Goal: Task Accomplishment & Management: Manage account settings

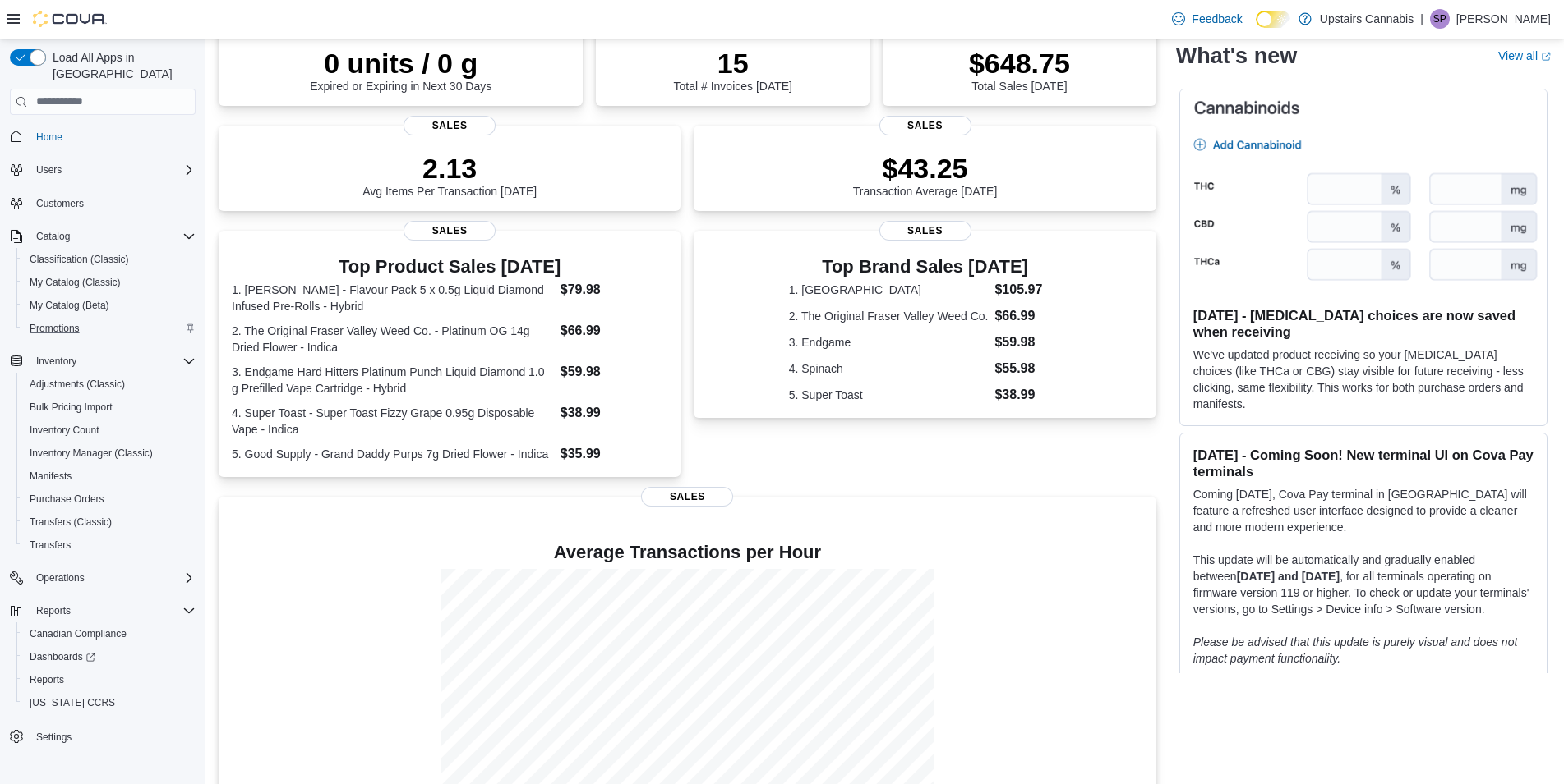
scroll to position [210, 0]
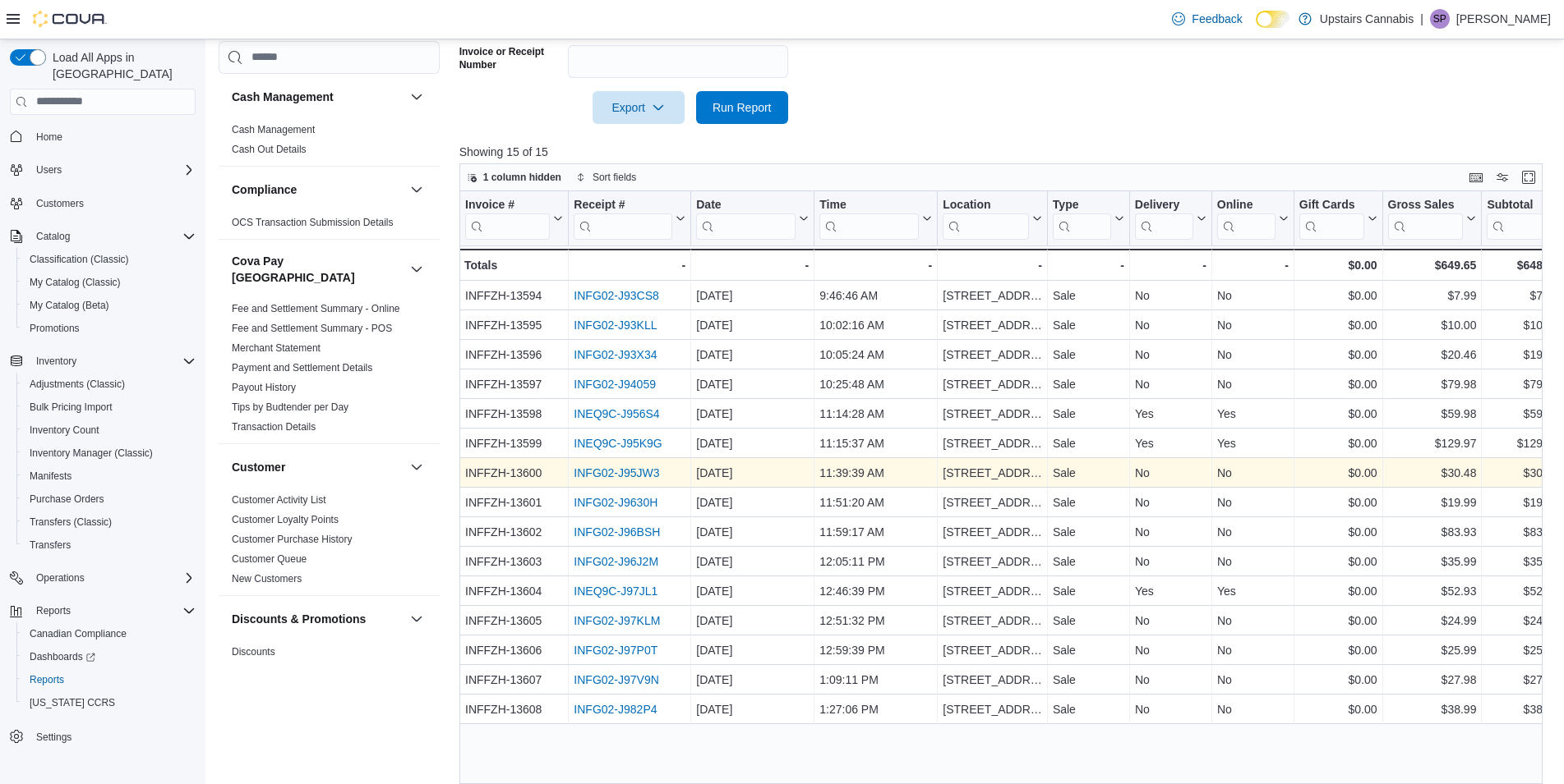
scroll to position [523, 0]
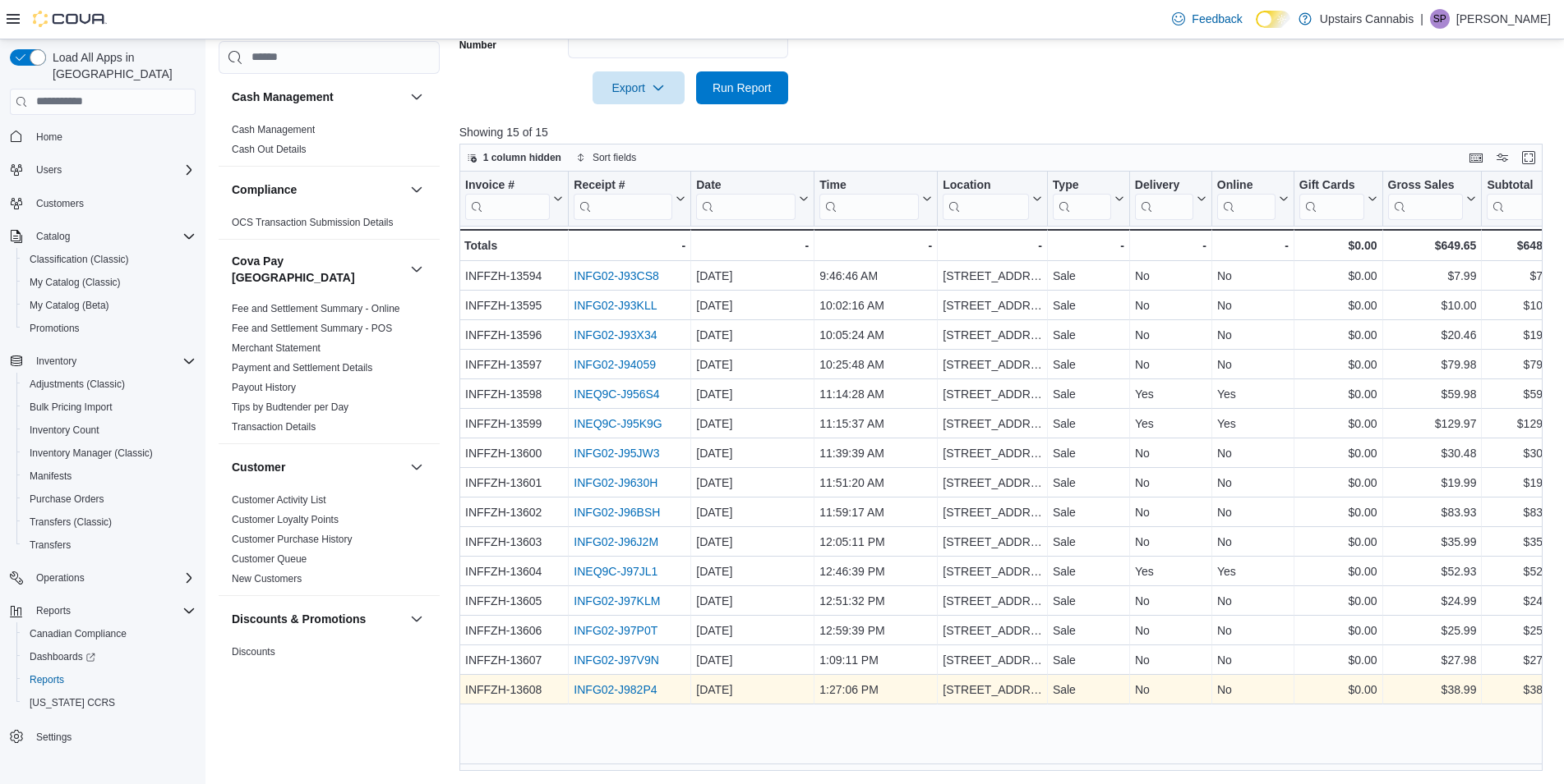
click at [616, 689] on link "INFG02-J982P4" at bounding box center [616, 690] width 83 height 14
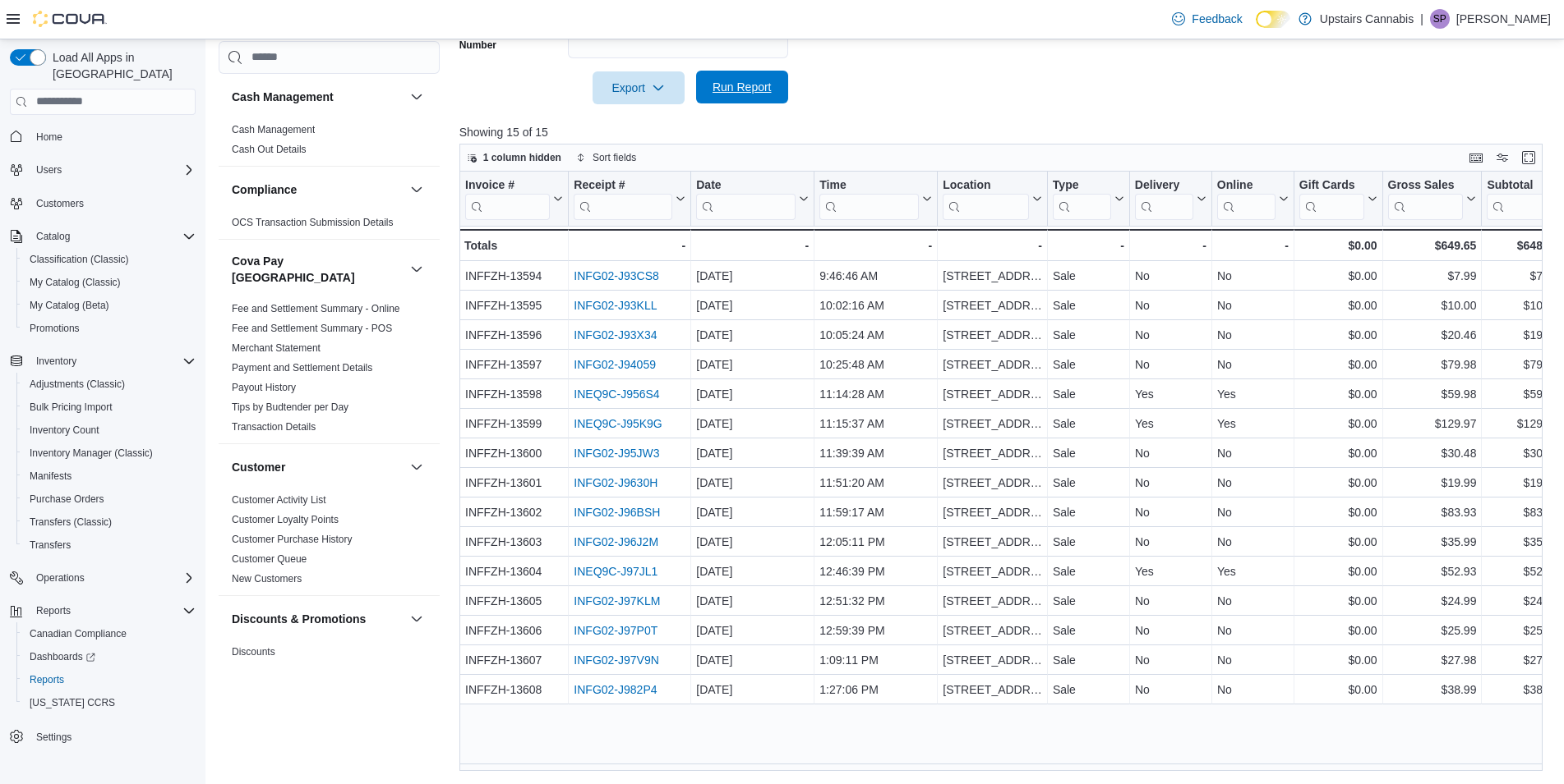
click at [737, 83] on span "Run Report" at bounding box center [742, 87] width 59 height 16
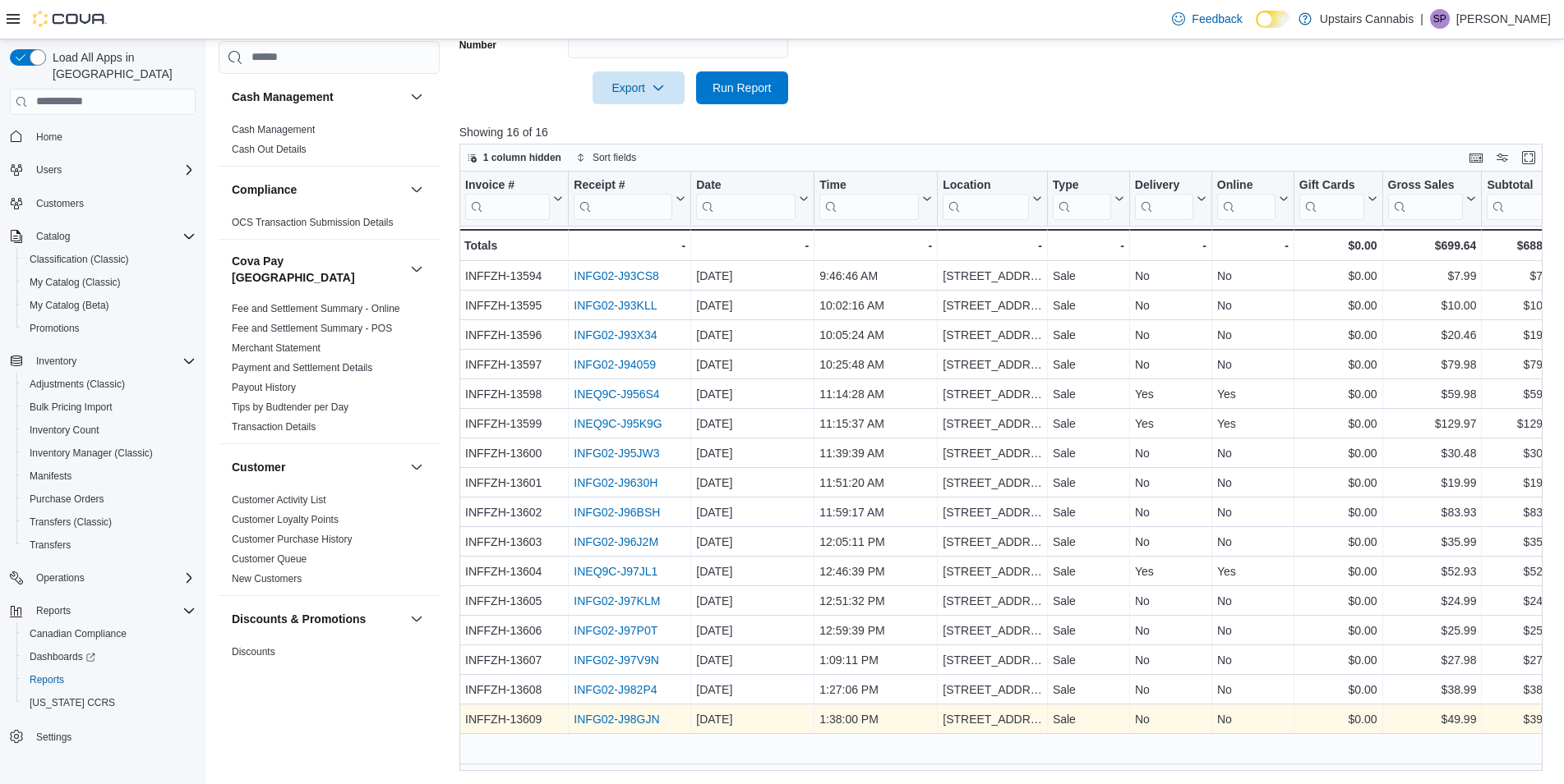
click at [625, 716] on link "INFG02-J98GJN" at bounding box center [617, 719] width 86 height 14
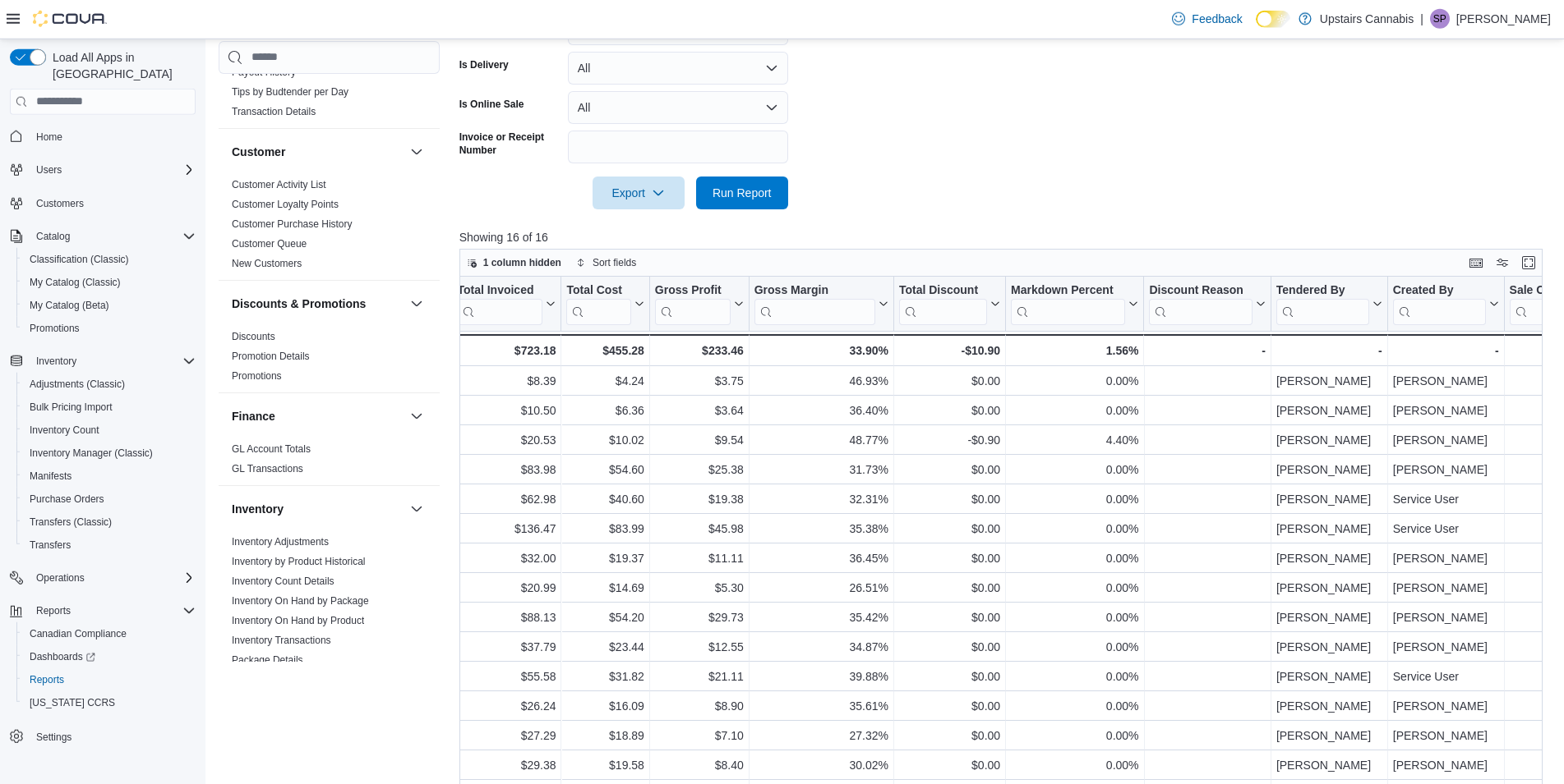
scroll to position [439, 0]
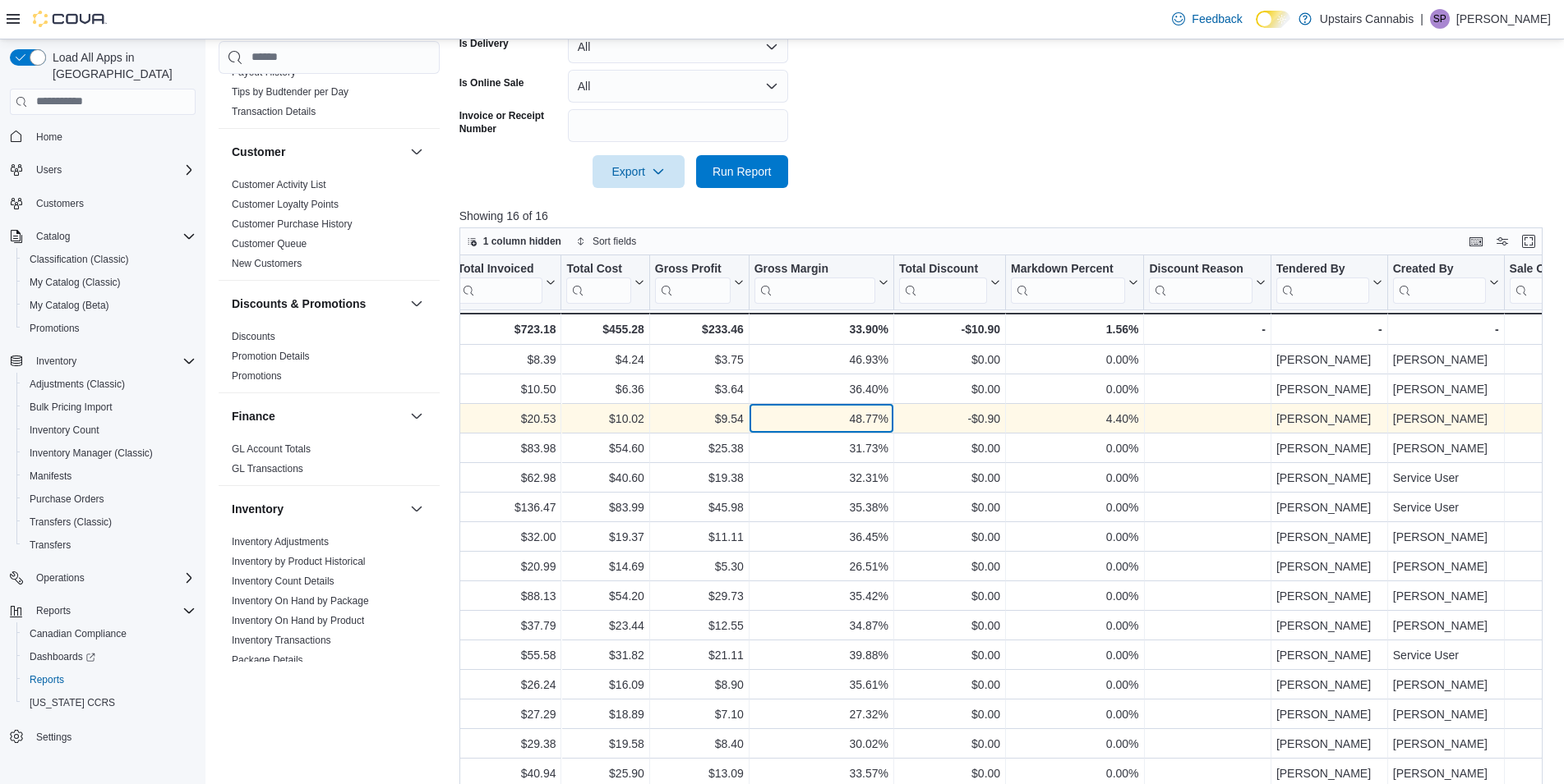
click at [831, 418] on div "48.77%" at bounding box center [820, 419] width 134 height 19
click at [503, 417] on div "$20.53" at bounding box center [507, 419] width 98 height 19
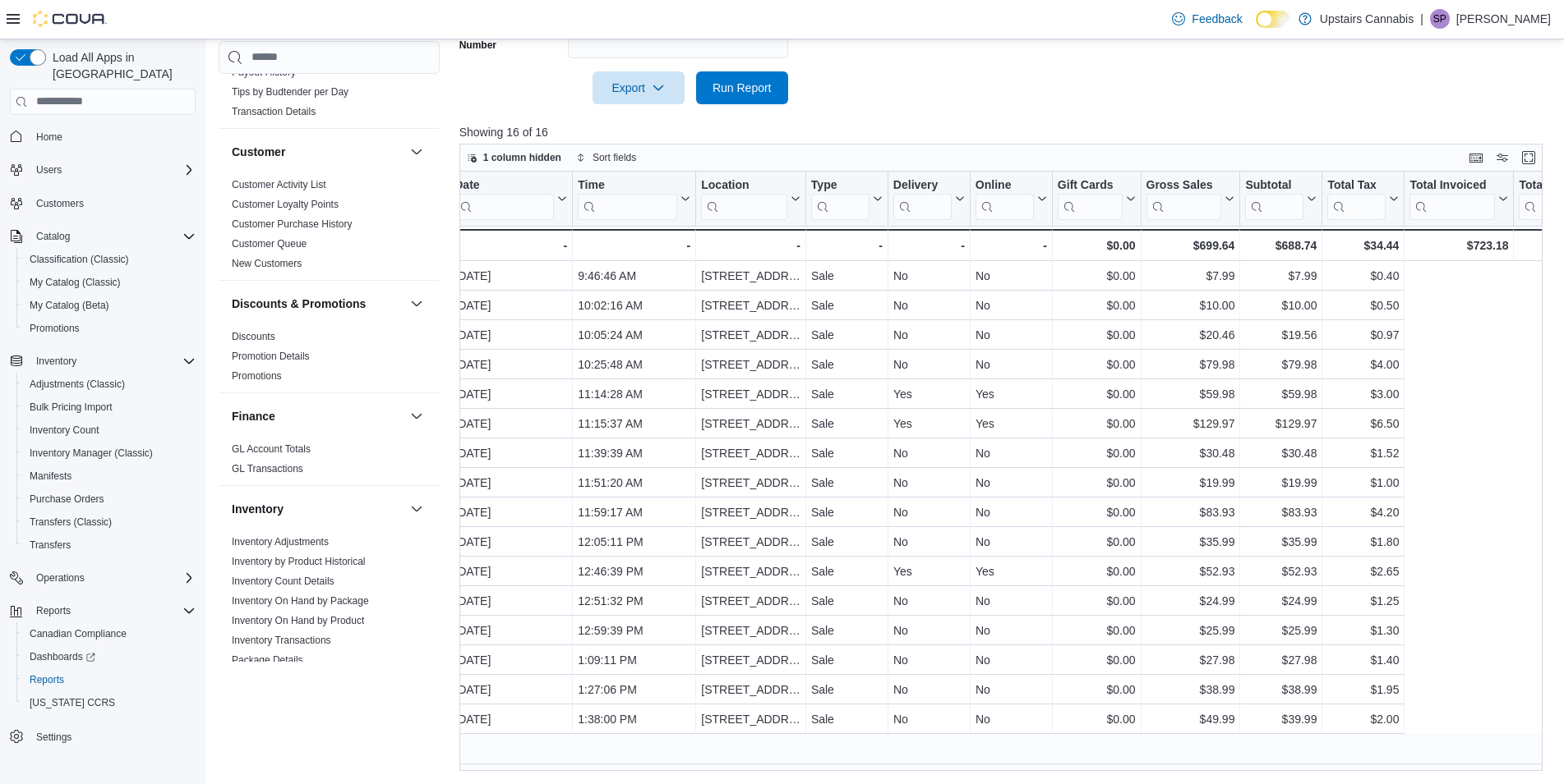
scroll to position [0, 0]
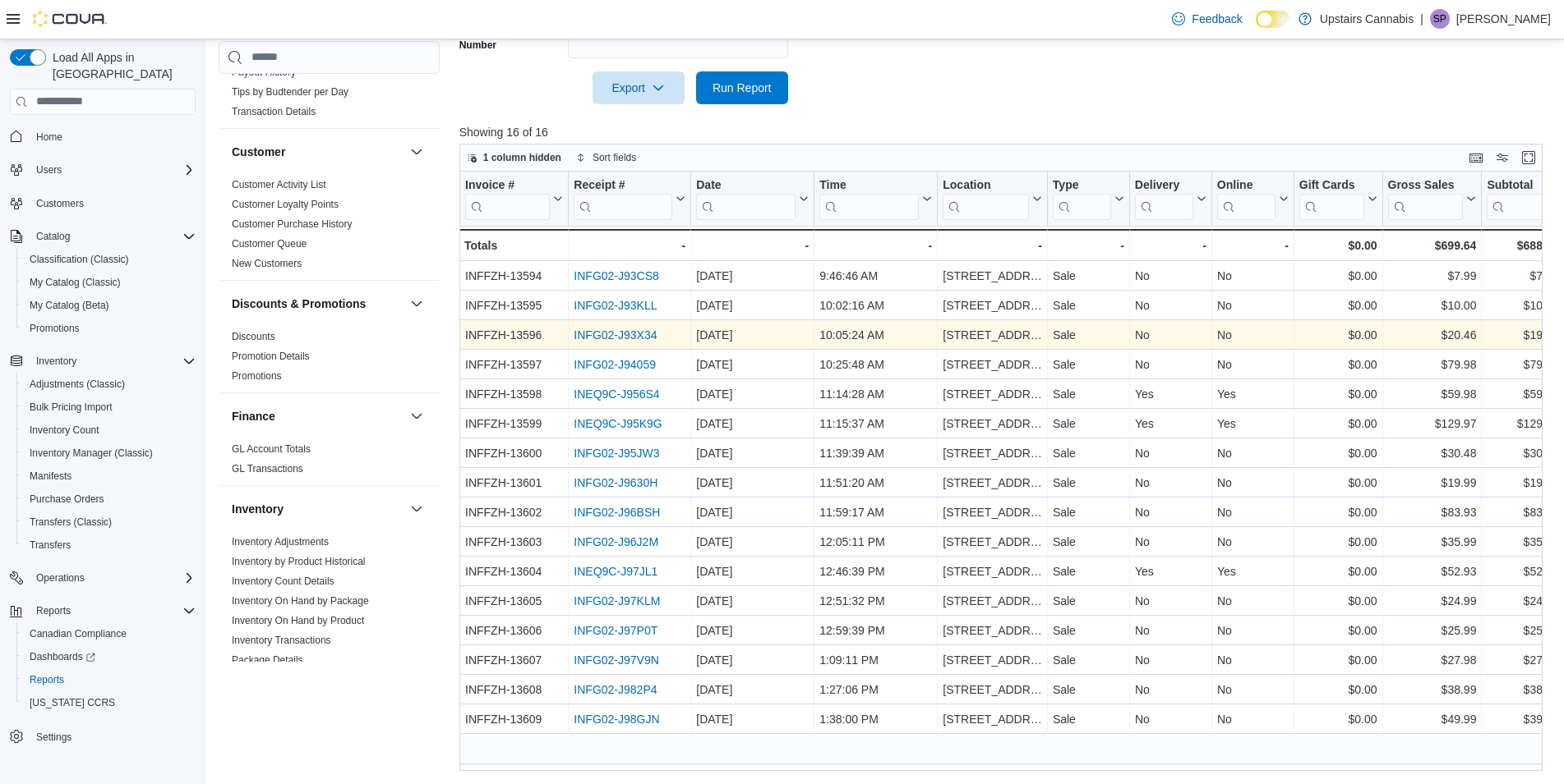
click at [602, 327] on div "INFG02-J93X34" at bounding box center [630, 335] width 112 height 19
click at [602, 332] on link "INFG02-J93X34" at bounding box center [616, 336] width 83 height 14
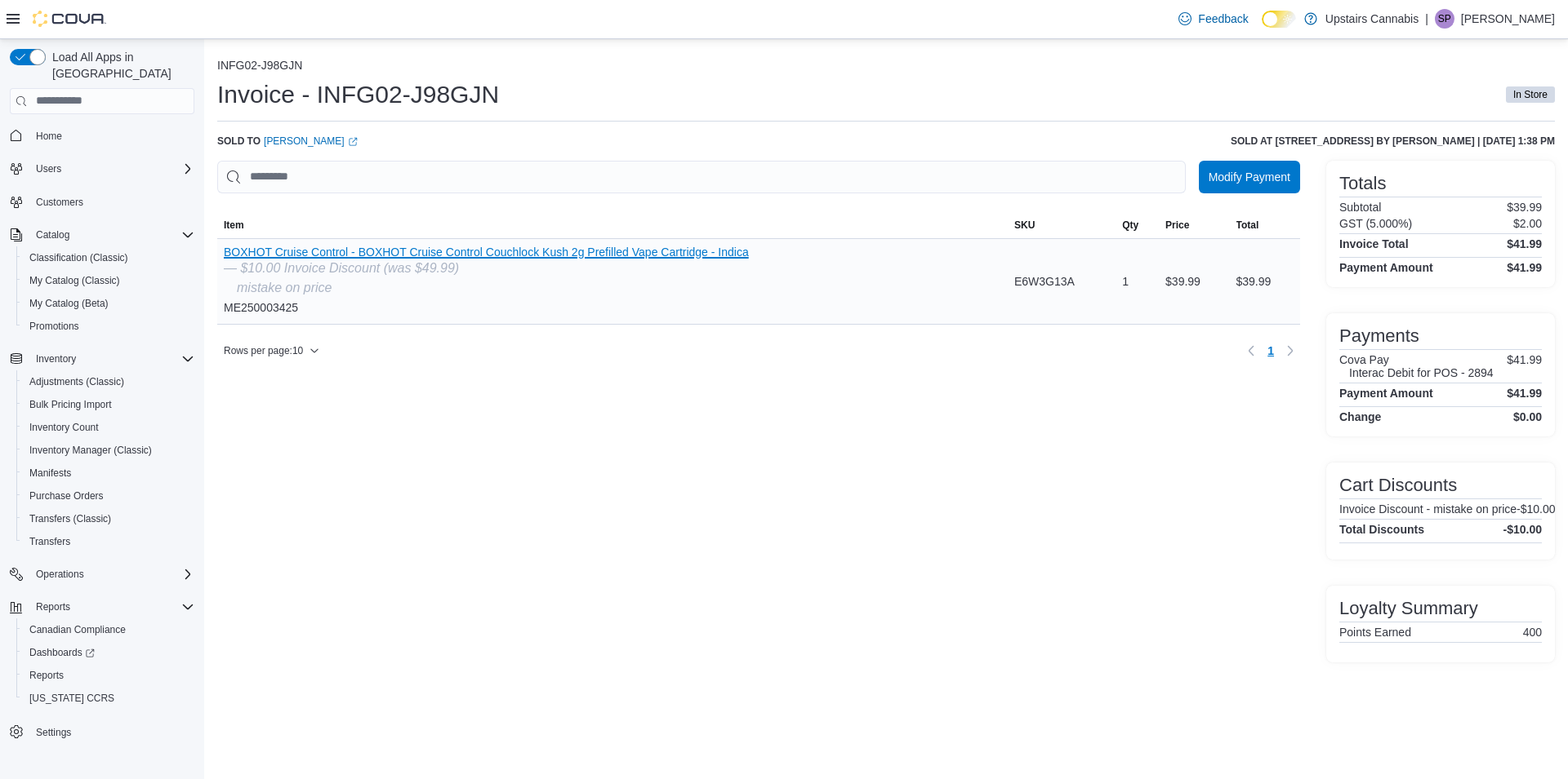
click at [658, 252] on button "BOXHOT Cruise Control - BOXHOT Cruise Control Couchlock Kush 2g Prefilled Vape …" at bounding box center [486, 252] width 525 height 13
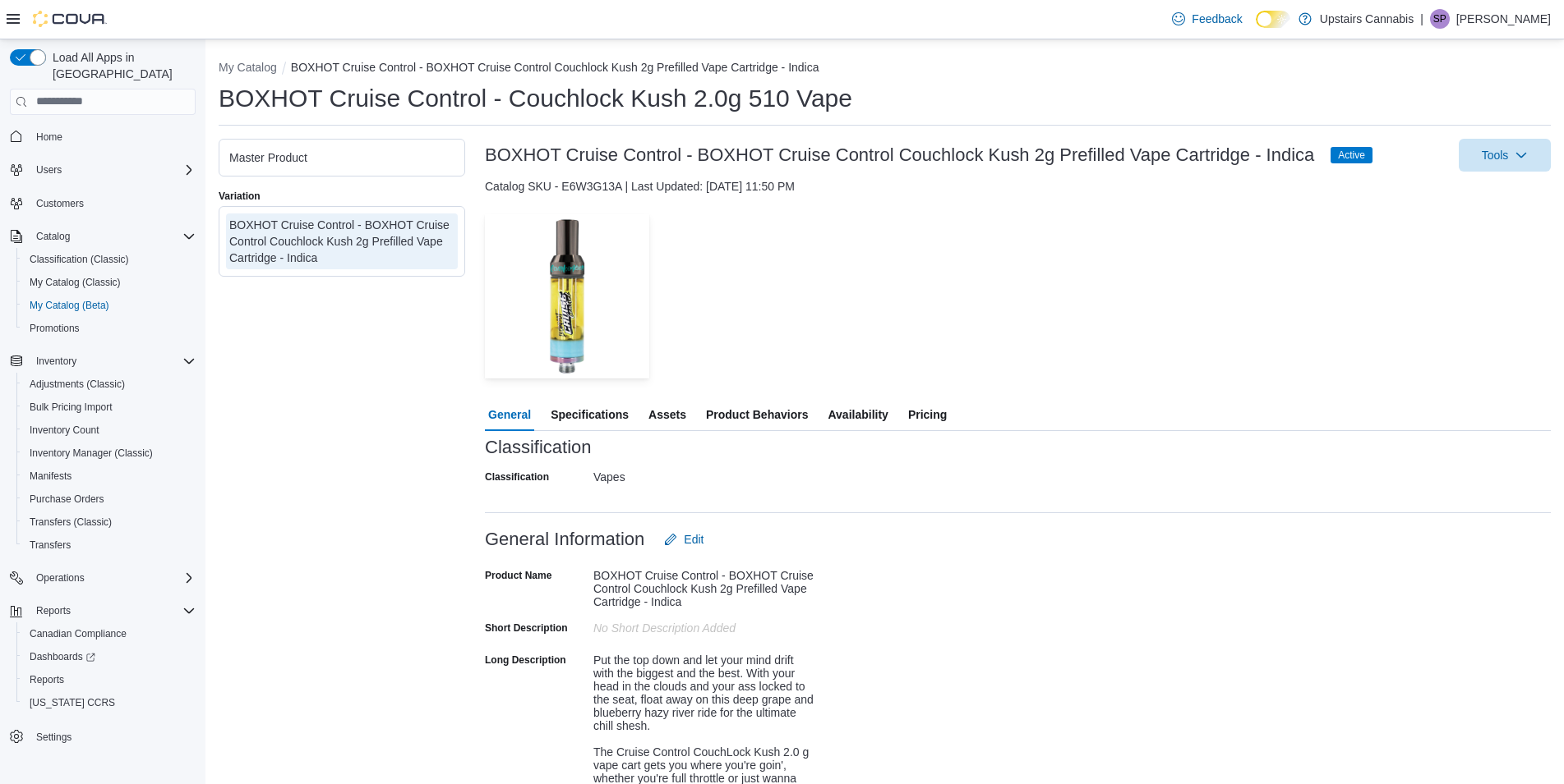
click at [919, 406] on span "Pricing" at bounding box center [927, 415] width 39 height 33
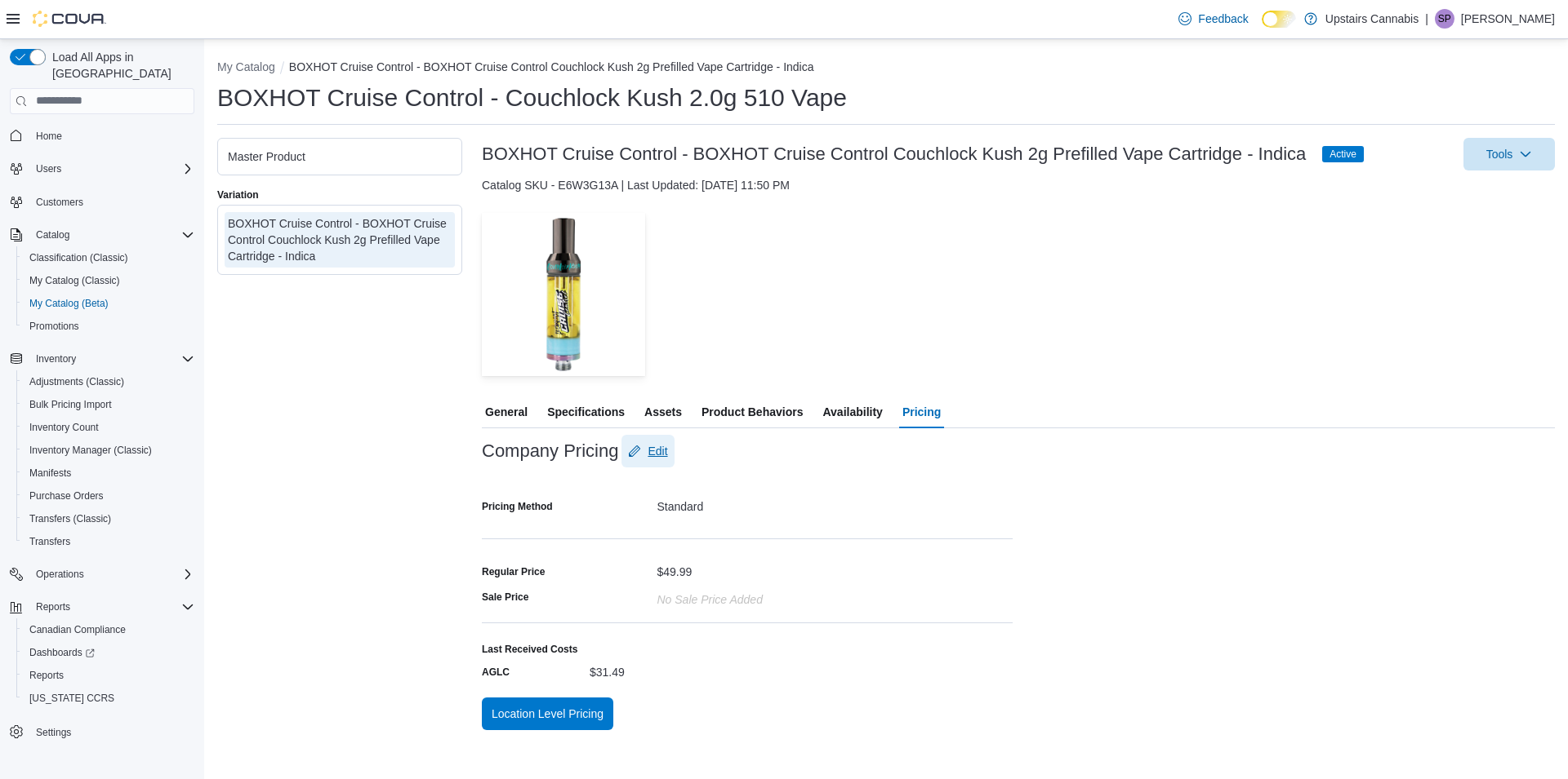
click at [652, 446] on span "Edit" at bounding box center [657, 451] width 19 height 16
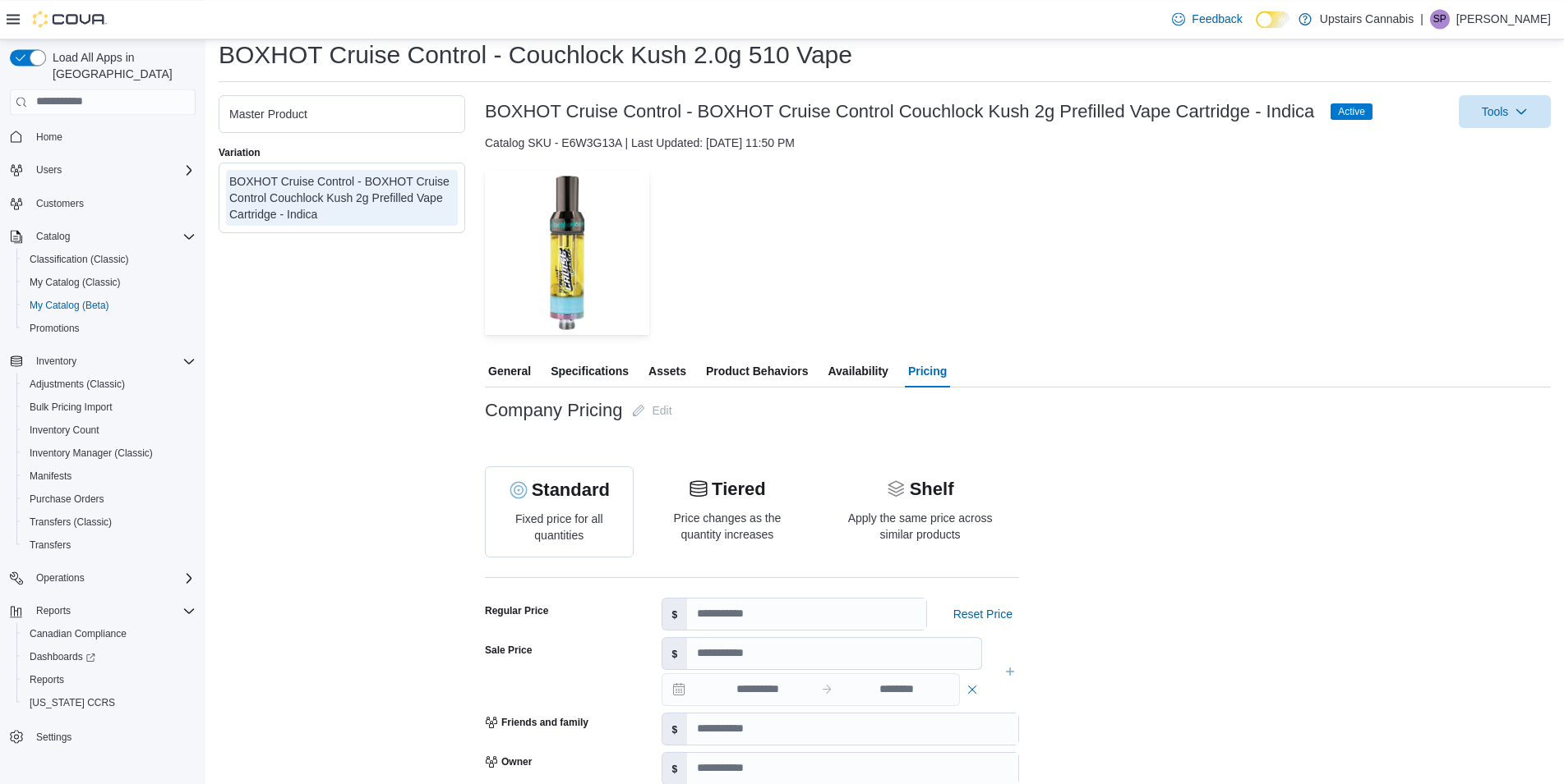
scroll to position [84, 0]
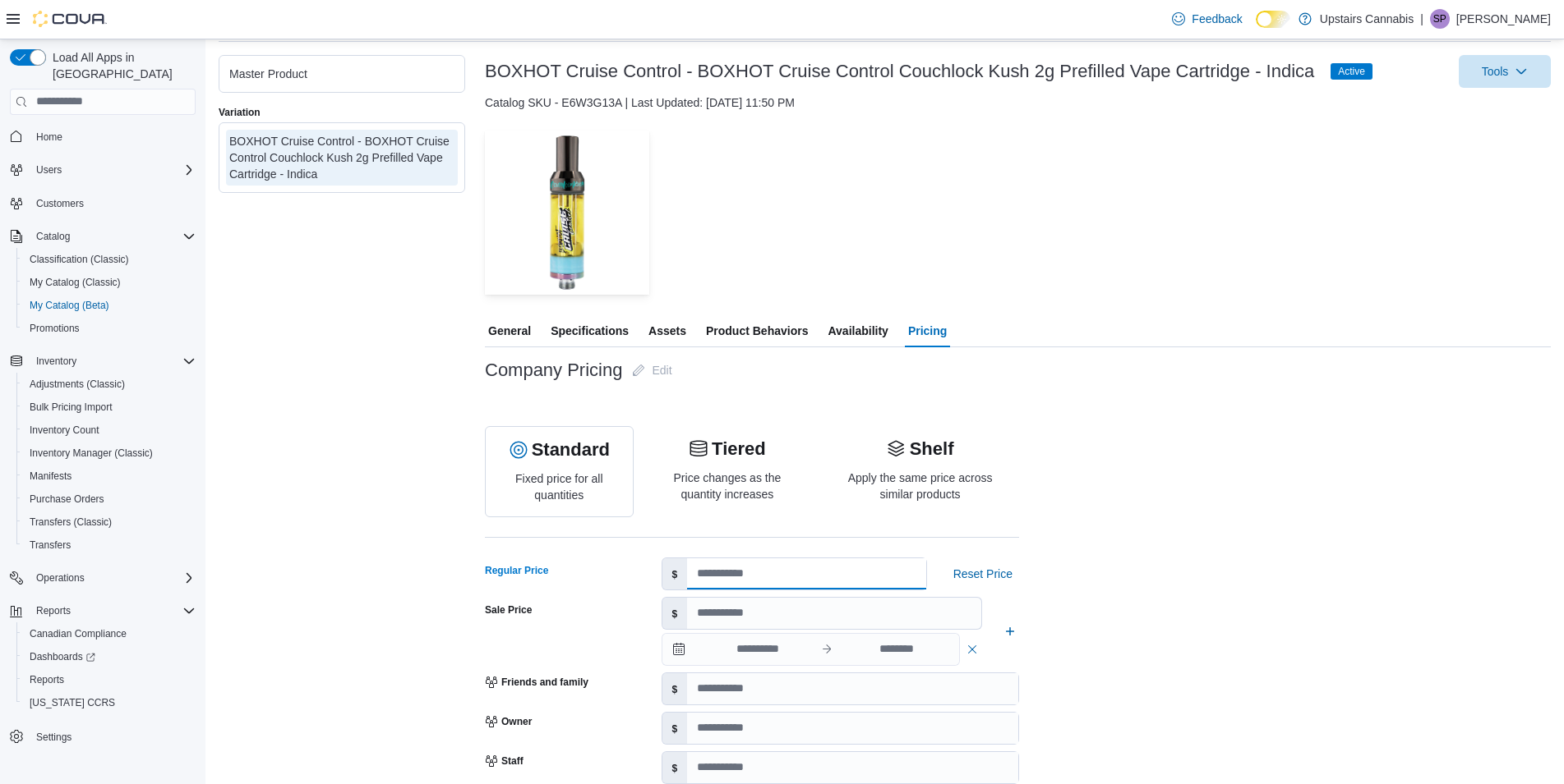
click at [700, 571] on input "*****" at bounding box center [806, 574] width 238 height 31
type input "*****"
click at [1289, 473] on div "Company Pricing Edit Standard Fixed price for all quantities Tiered Price chang…" at bounding box center [1018, 639] width 1066 height 572
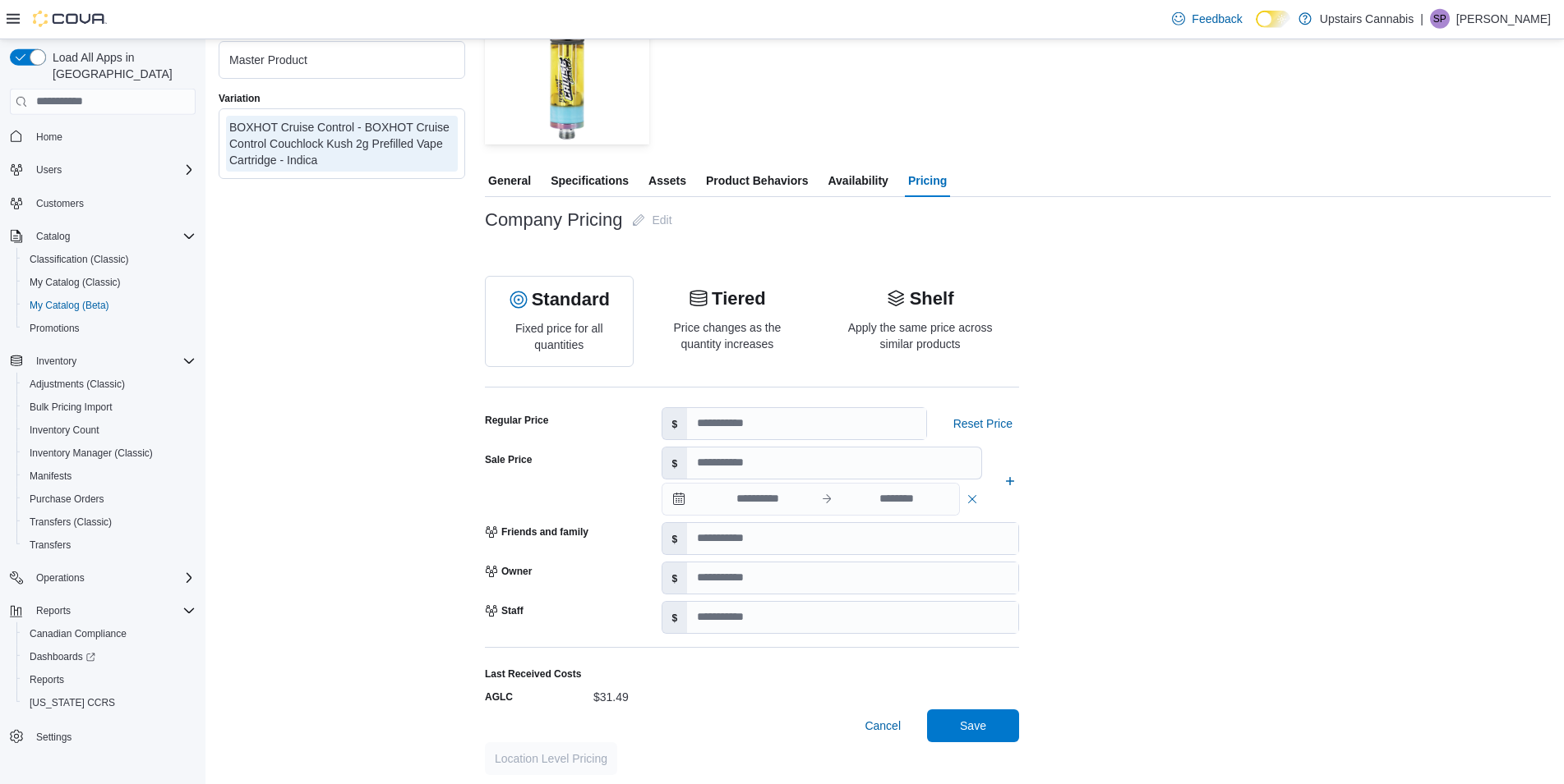
scroll to position [237, 0]
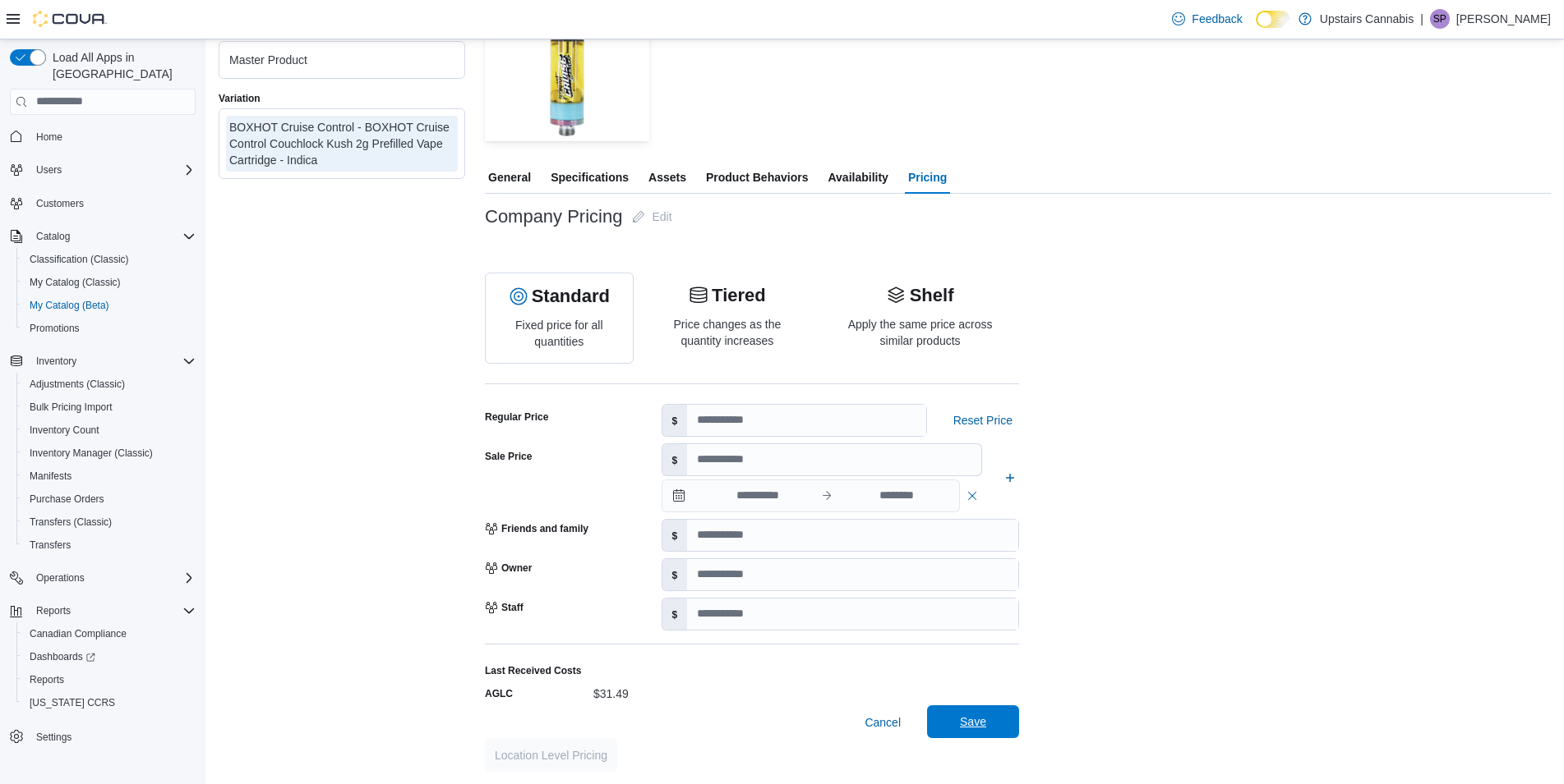
click at [993, 728] on span "Save" at bounding box center [973, 722] width 72 height 33
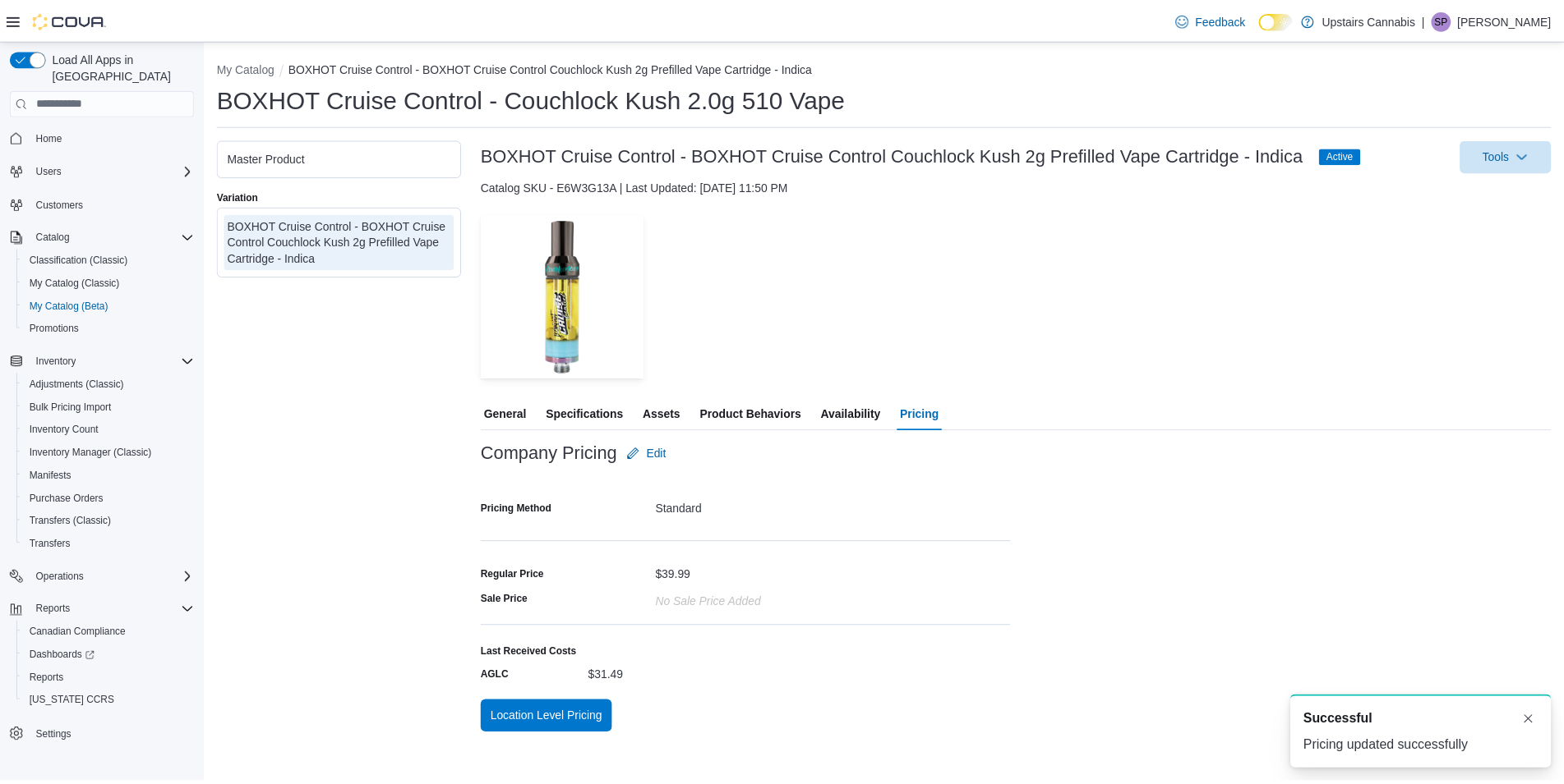
scroll to position [0, 0]
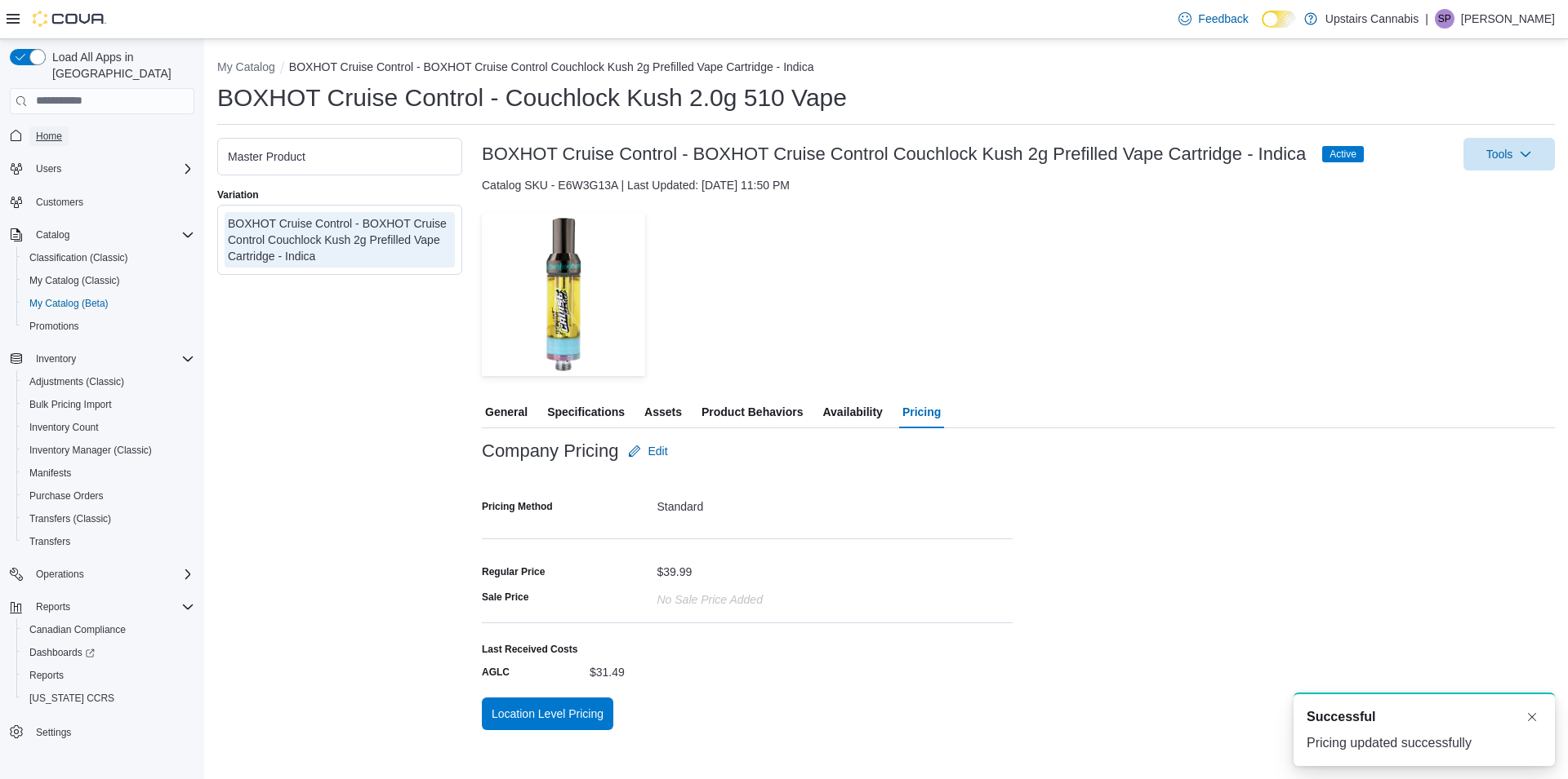
click at [55, 127] on span "Home" at bounding box center [48, 136] width 26 height 19
